Goal: Transaction & Acquisition: Purchase product/service

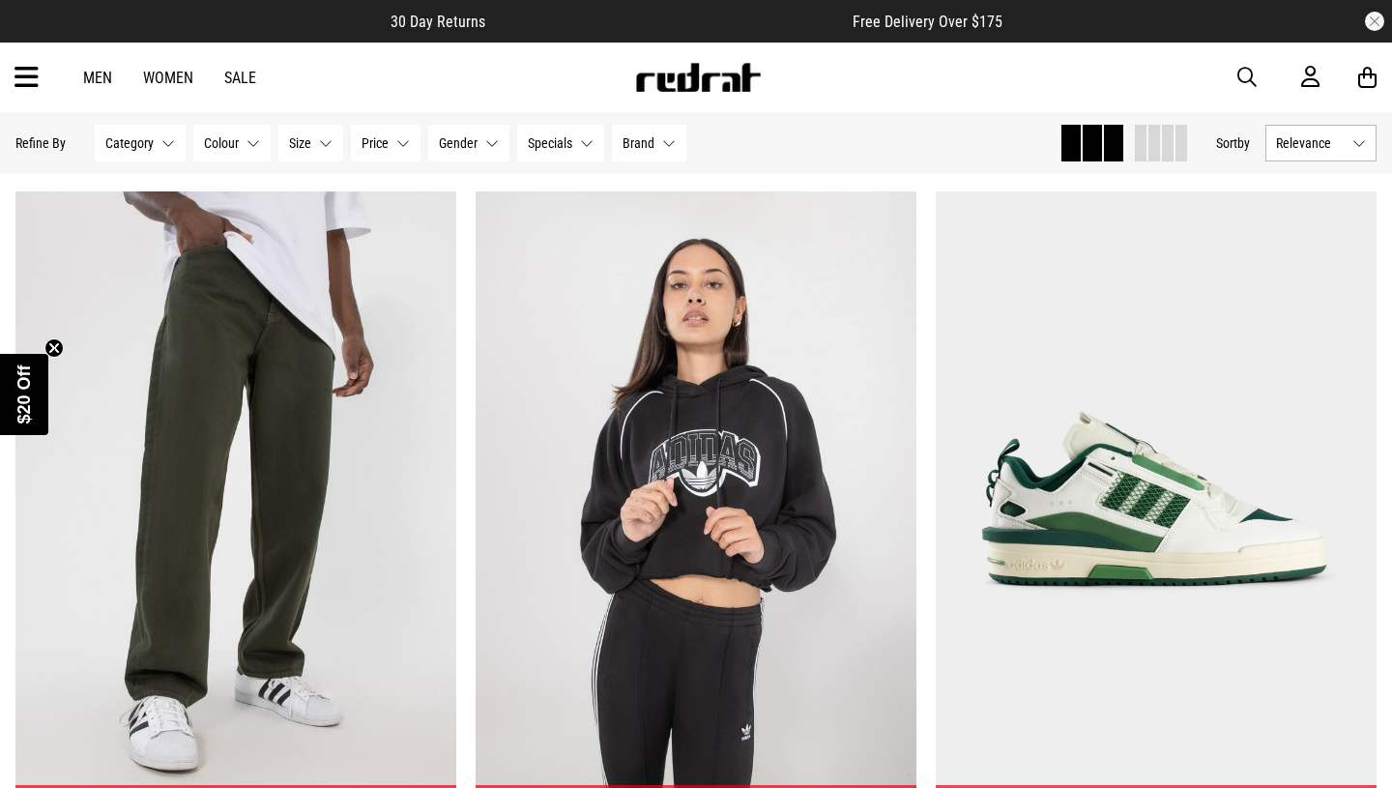
click at [248, 79] on link "Sale" at bounding box center [240, 78] width 32 height 18
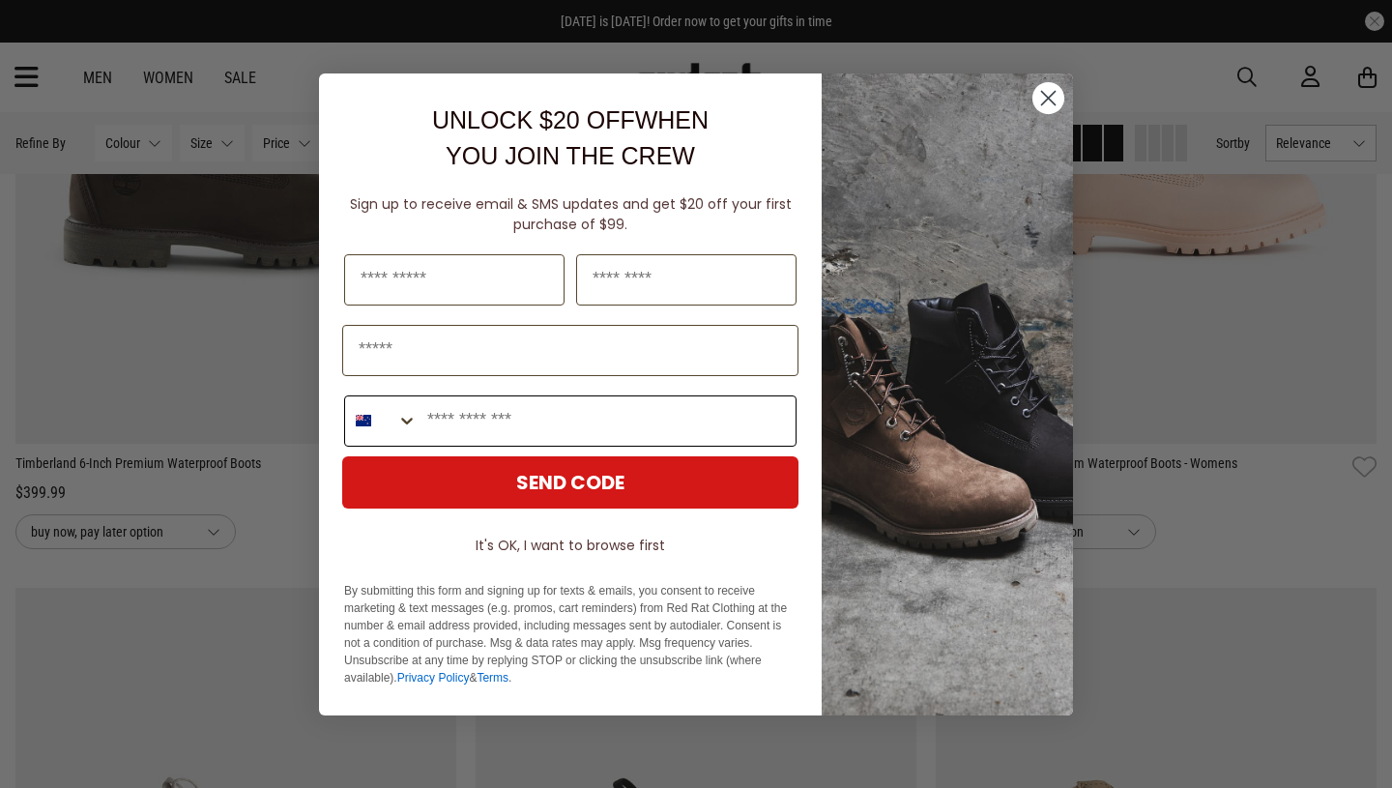
scroll to position [483, 0]
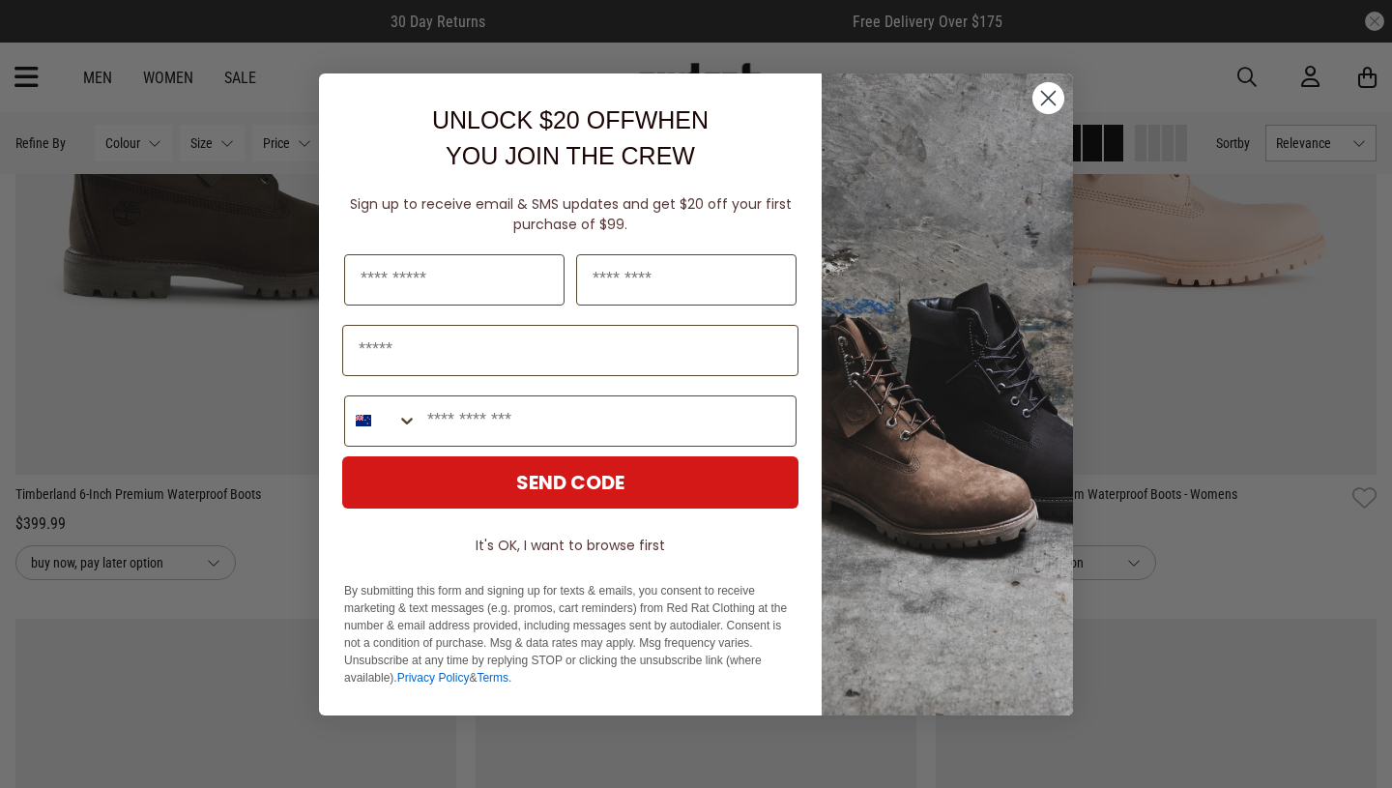
click at [1047, 109] on circle "Close dialog" at bounding box center [1048, 97] width 32 height 32
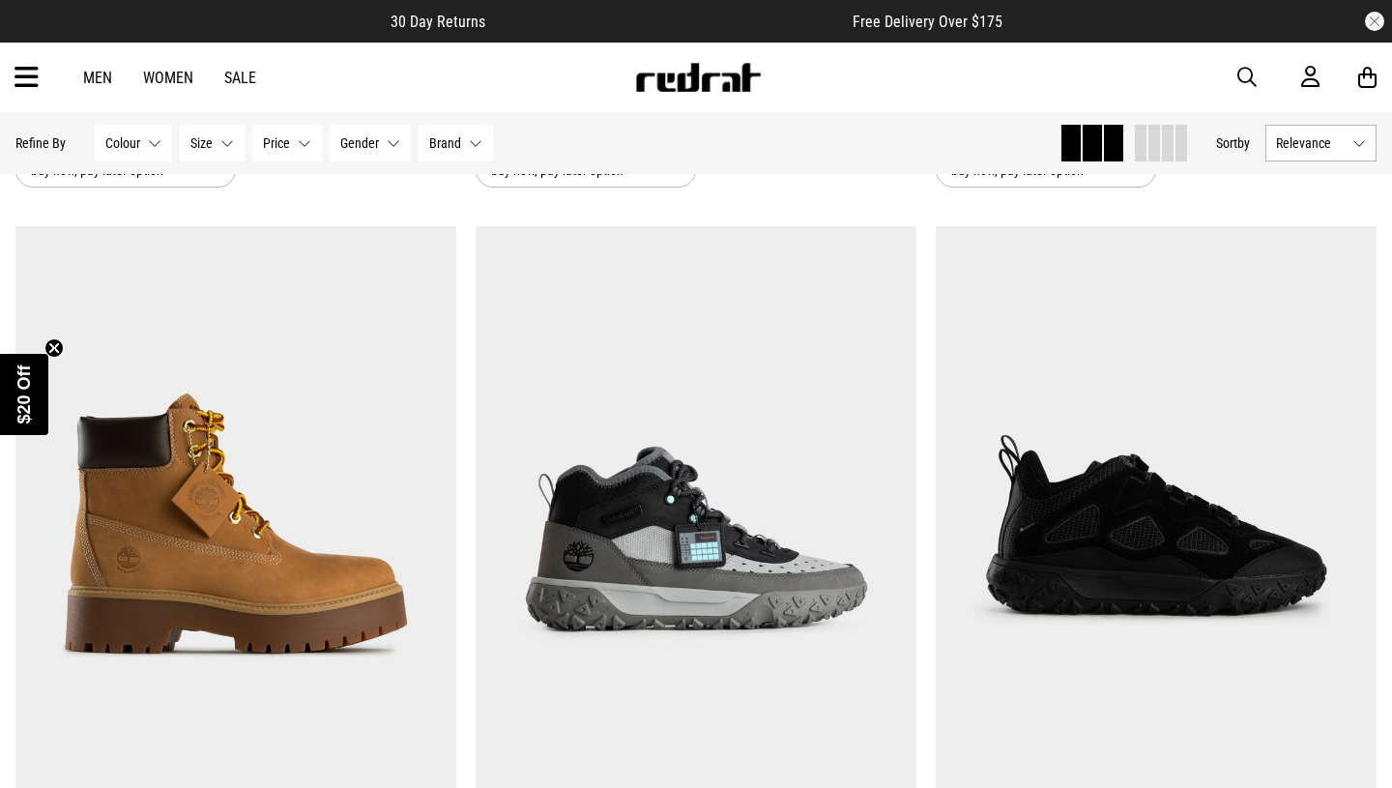
scroll to position [1597, 0]
